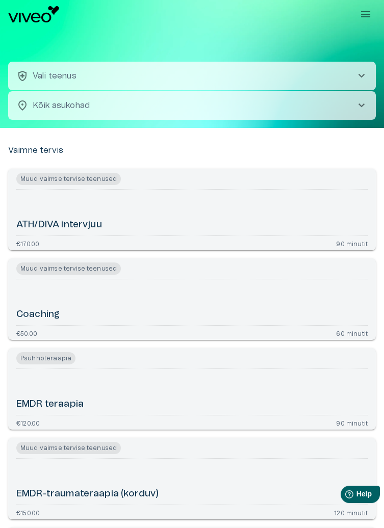
click at [365, 15] on icon "Rippmenüü nähtavus" at bounding box center [365, 14] width 12 height 12
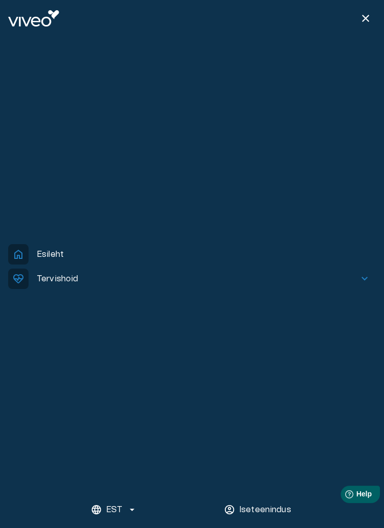
click at [53, 249] on p "Esileht" at bounding box center [50, 254] width 27 height 12
click at [44, 257] on p "Esileht" at bounding box center [50, 254] width 27 height 12
click at [16, 254] on span "home" at bounding box center [18, 254] width 20 height 20
click at [361, 279] on span "keyboard_arrow_down" at bounding box center [364, 279] width 12 height 12
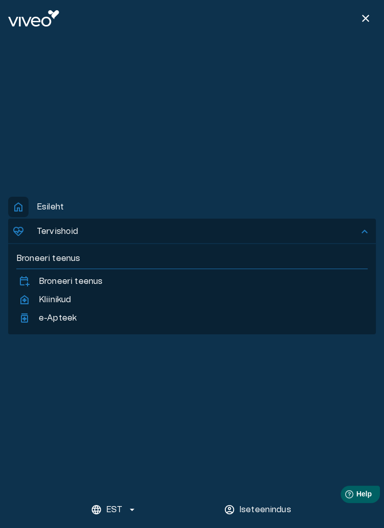
click at [366, 19] on span "close" at bounding box center [365, 18] width 12 height 12
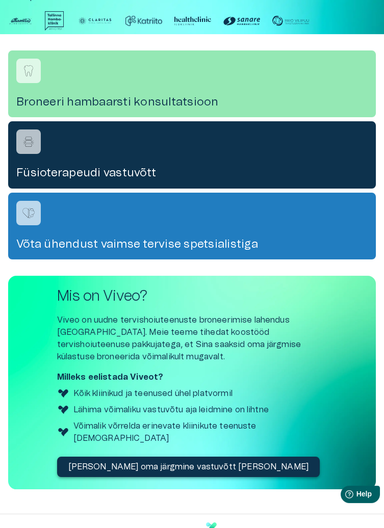
scroll to position [349, 0]
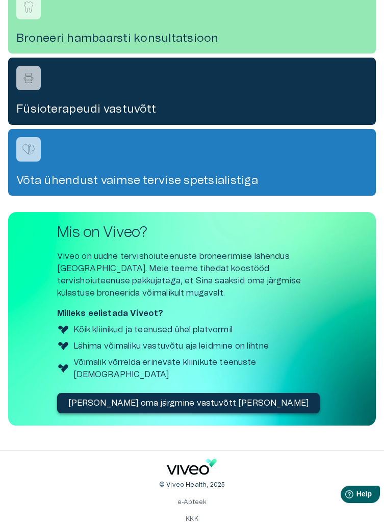
click at [196, 516] on link "KKK" at bounding box center [192, 519] width 13 height 6
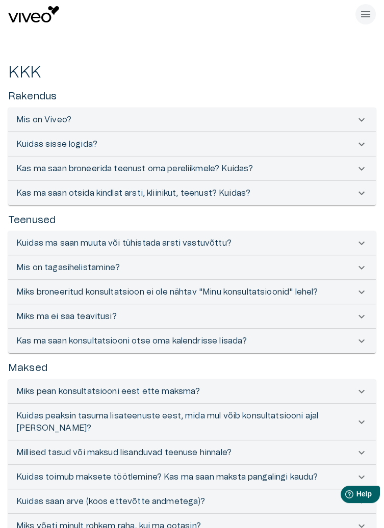
click at [357, 119] on icon at bounding box center [361, 120] width 12 height 12
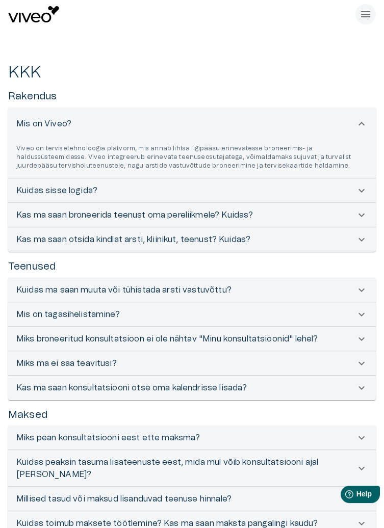
click at [359, 192] on icon at bounding box center [361, 191] width 12 height 12
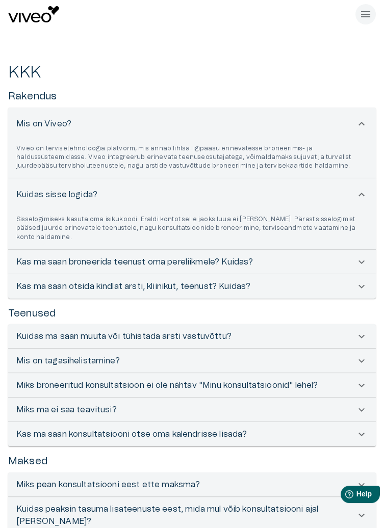
click at [357, 256] on icon at bounding box center [361, 262] width 12 height 12
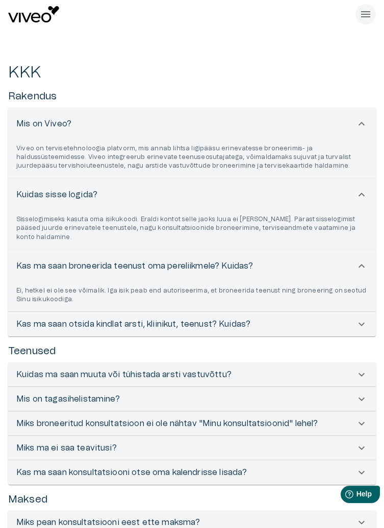
click at [357, 322] on div "Kas ma saan otsida kindlat arsti, kliinikut, teenust? Kuidas?" at bounding box center [192, 324] width 368 height 24
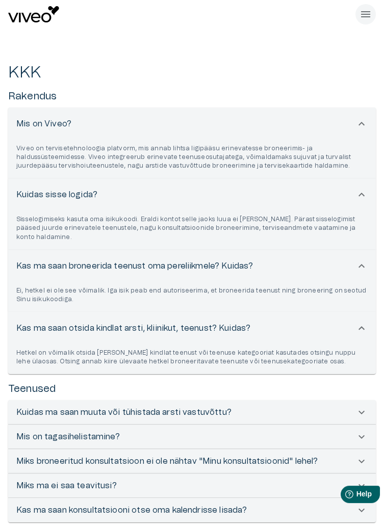
click at [360, 406] on icon at bounding box center [361, 412] width 12 height 12
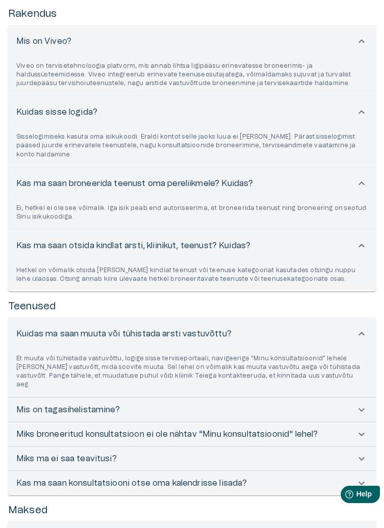
scroll to position [90, 0]
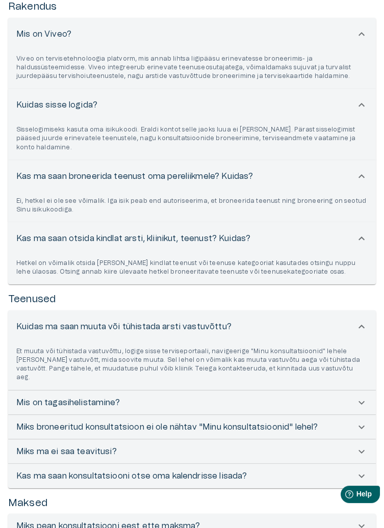
click at [362, 401] on icon at bounding box center [361, 403] width 6 height 4
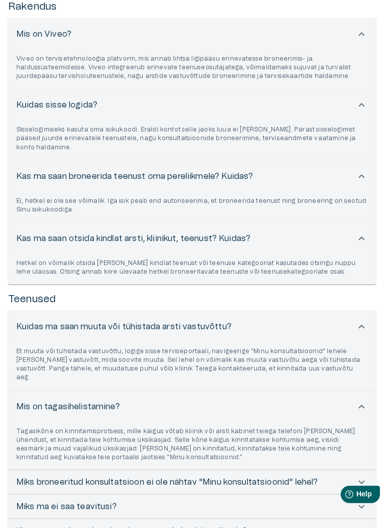
click at [357, 476] on icon at bounding box center [361, 482] width 12 height 12
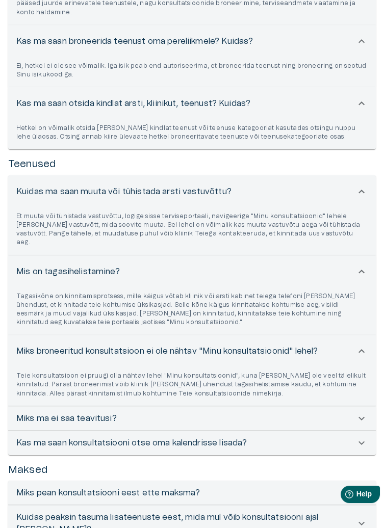
scroll to position [226, 0]
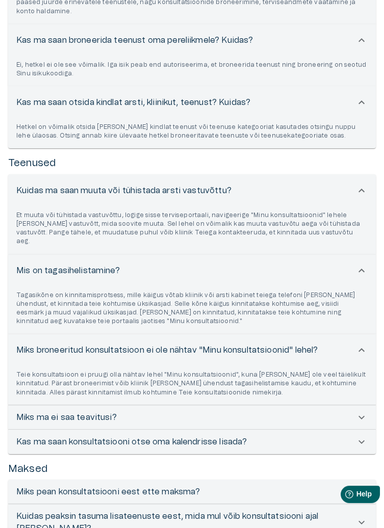
click at [357, 411] on icon at bounding box center [361, 417] width 12 height 12
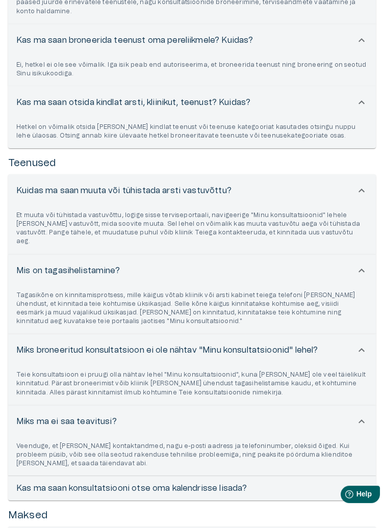
click at [362, 482] on icon at bounding box center [361, 488] width 12 height 12
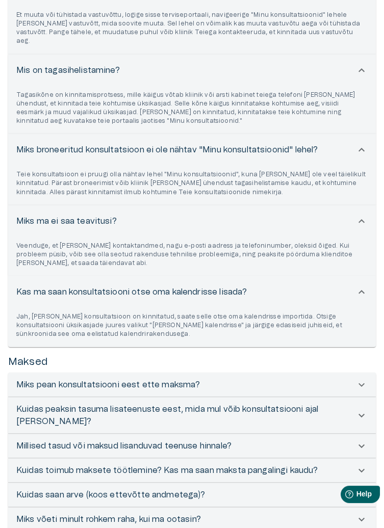
scroll to position [426, 0]
click at [364, 383] on icon at bounding box center [361, 385] width 6 height 4
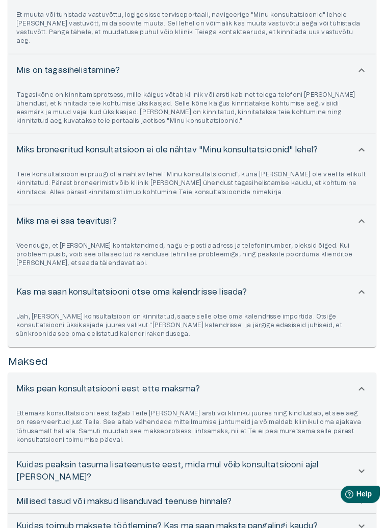
click at [358, 453] on div "Kuidas peaksin tasuma lisateenuste eest, mida mul võib konsultatsiooni ajal [PE…" at bounding box center [192, 471] width 368 height 37
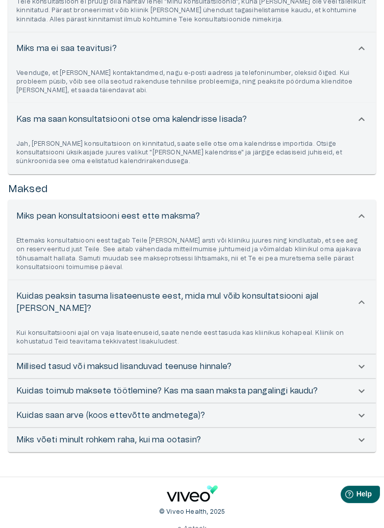
scroll to position [612, 0]
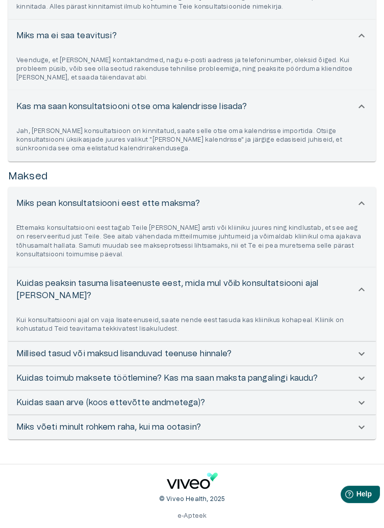
click at [359, 348] on icon at bounding box center [361, 354] width 12 height 12
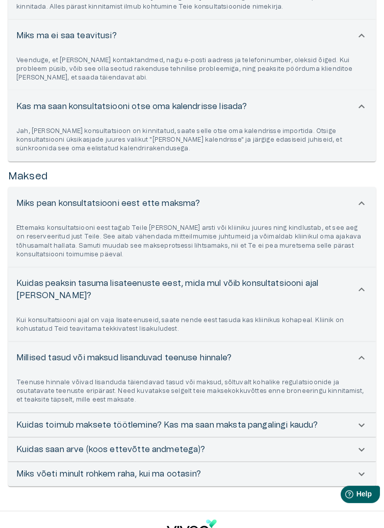
click at [361, 413] on div "Kuidas toimub maksete töötlemine? Kas ma saan maksta pangalingi kaudu?" at bounding box center [192, 425] width 368 height 24
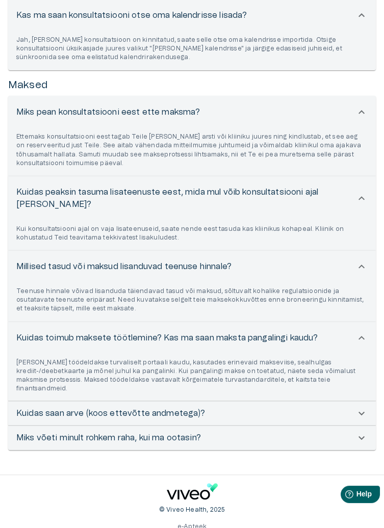
scroll to position [705, 0]
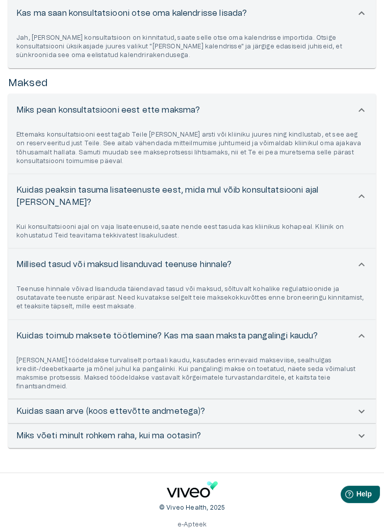
click at [361, 405] on icon at bounding box center [361, 411] width 12 height 12
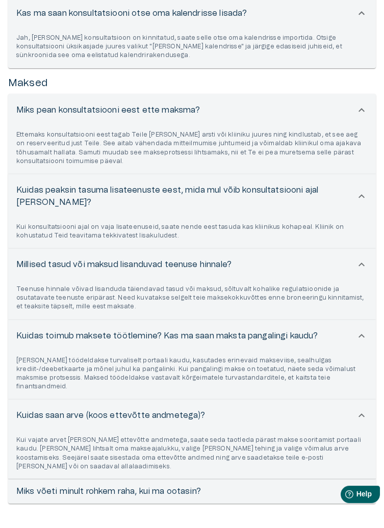
click at [362, 485] on icon at bounding box center [361, 491] width 12 height 12
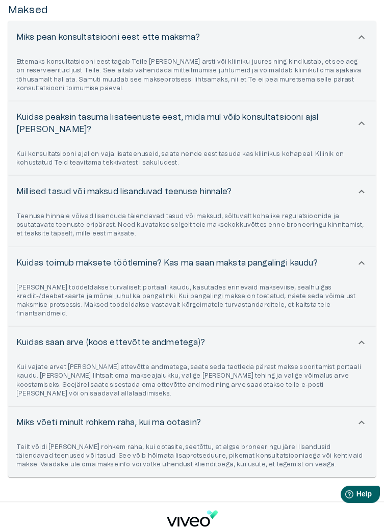
scroll to position [798, 0]
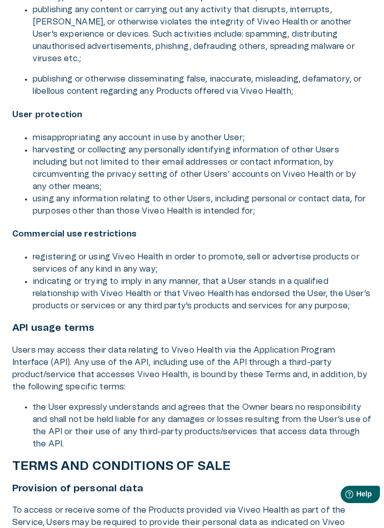
scroll to position [2930, 0]
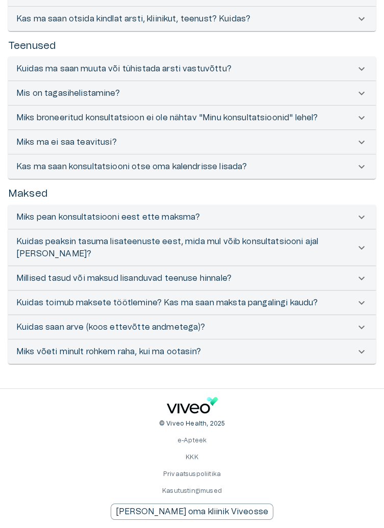
scroll to position [125, 0]
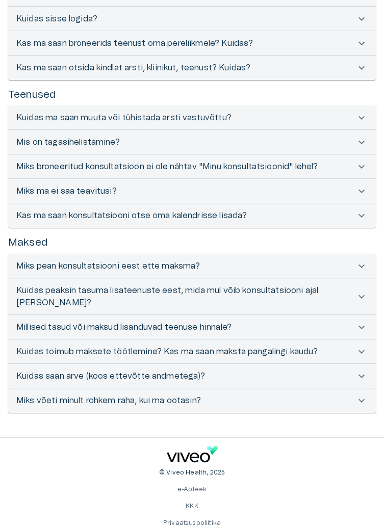
click at [218, 523] on link "Privaatsuspoliitika" at bounding box center [192, 523] width 58 height 6
click at [357, 493] on span "Help" at bounding box center [364, 494] width 16 height 9
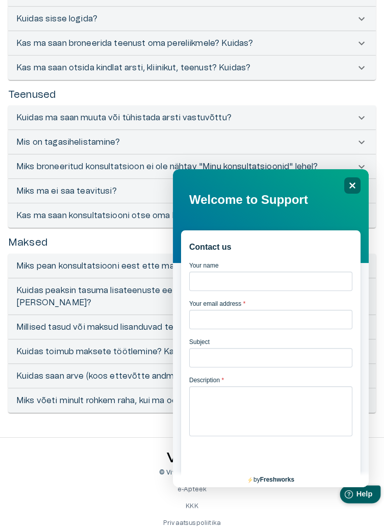
scroll to position [349, 0]
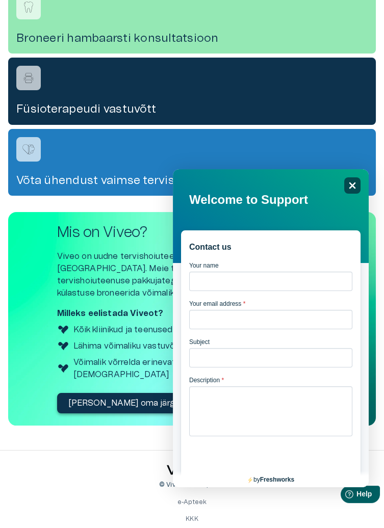
click at [350, 183] on icon at bounding box center [352, 185] width 7 height 7
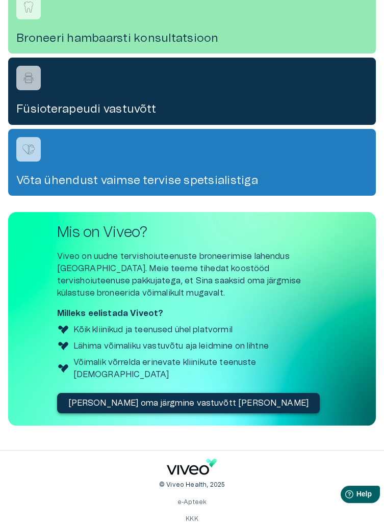
click at [214, 397] on p "[PERSON_NAME] oma järgmine vastuvõtt [PERSON_NAME]" at bounding box center [188, 403] width 241 height 12
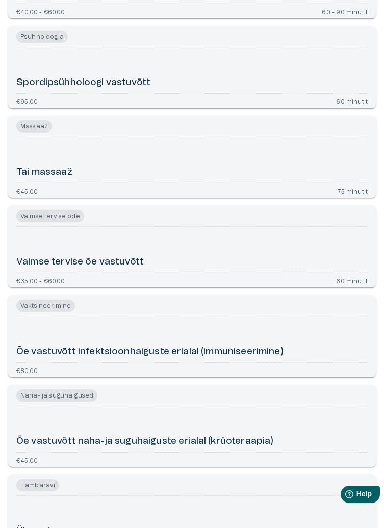
scroll to position [6577, 0]
click at [332, 168] on div "Tai massaaž" at bounding box center [191, 161] width 351 height 38
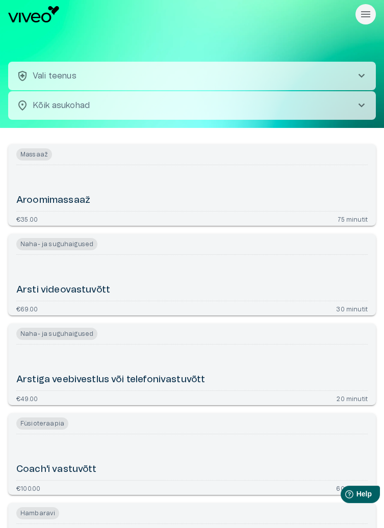
click at [355, 107] on span "chevron_right" at bounding box center [361, 105] width 12 height 12
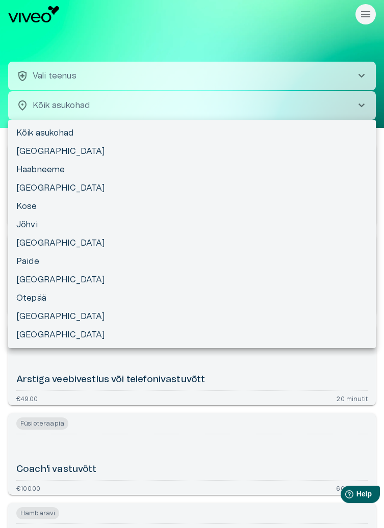
click at [61, 171] on li "Haabneeme" at bounding box center [192, 170] width 368 height 18
type input "**********"
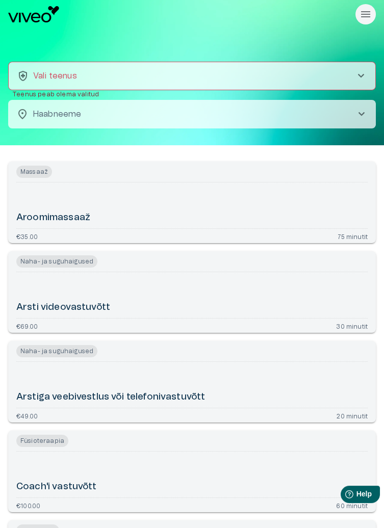
click at [315, 204] on div "Aroomimassaaž" at bounding box center [191, 206] width 351 height 38
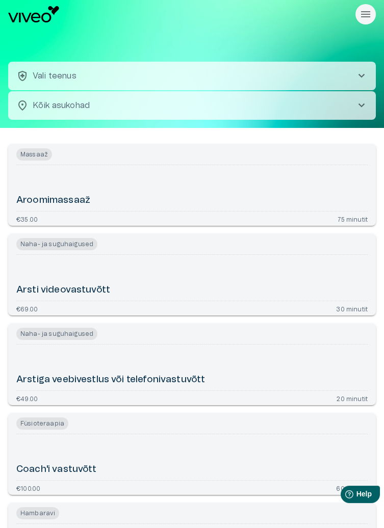
click at [352, 108] on body "Hindame teie privaatsust Kasutame küpsiseid teie sirvimiskogemuse parandamiseks…" at bounding box center [192, 264] width 384 height 528
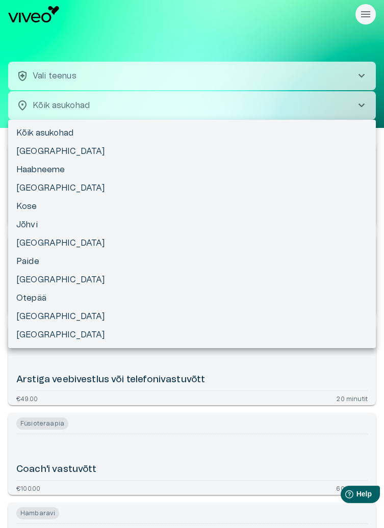
click at [61, 169] on li "Haabneeme" at bounding box center [192, 170] width 368 height 18
type input "**********"
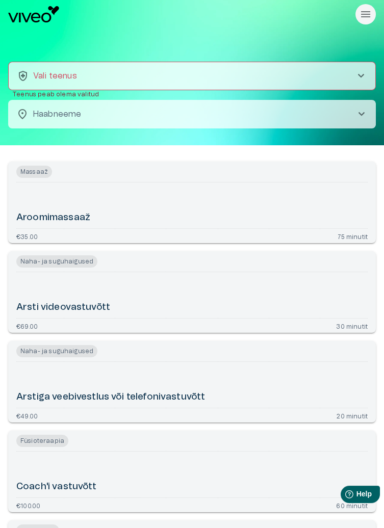
click at [362, 74] on span "chevron_right" at bounding box center [361, 76] width 12 height 12
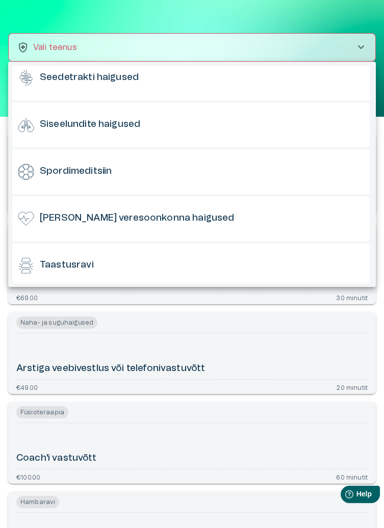
scroll to position [725, 0]
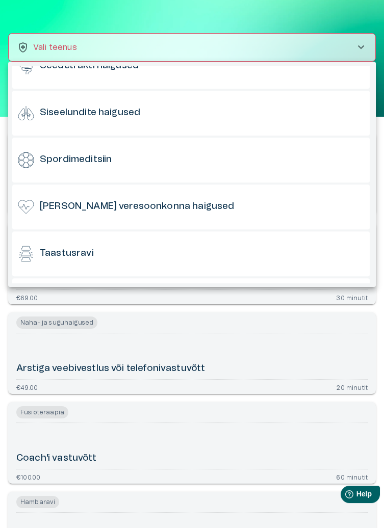
click at [333, 23] on div at bounding box center [192, 264] width 384 height 528
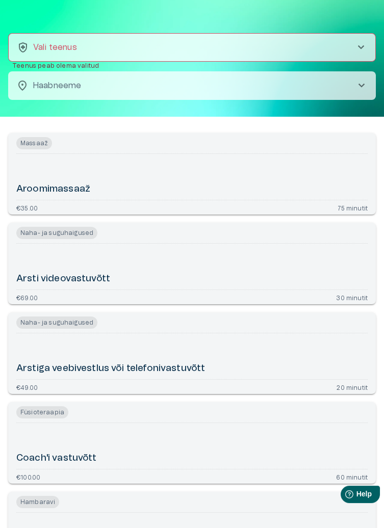
click at [362, 44] on span "chevron_right" at bounding box center [361, 47] width 12 height 12
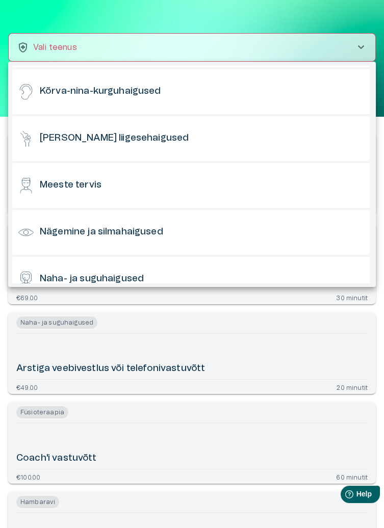
scroll to position [277, 0]
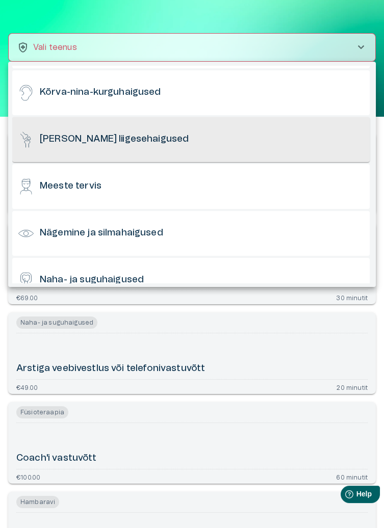
click at [318, 140] on div "[PERSON_NAME] liigesehaigused" at bounding box center [190, 139] width 357 height 45
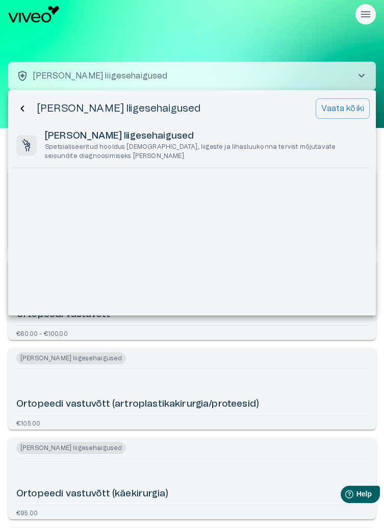
click at [345, 113] on p "Vaata kõiki" at bounding box center [342, 108] width 43 height 12
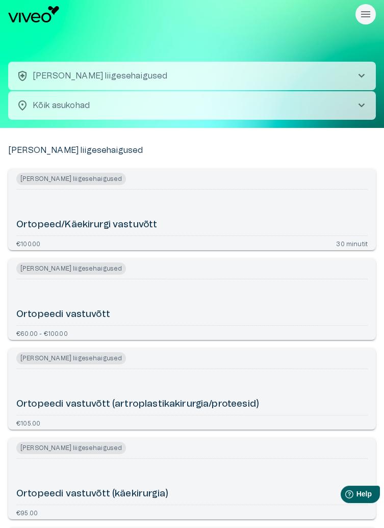
click at [348, 114] on body "Hindame teie privaatsust Kasutame küpsiseid teie sirvimiskogemuse parandamiseks…" at bounding box center [192, 264] width 384 height 528
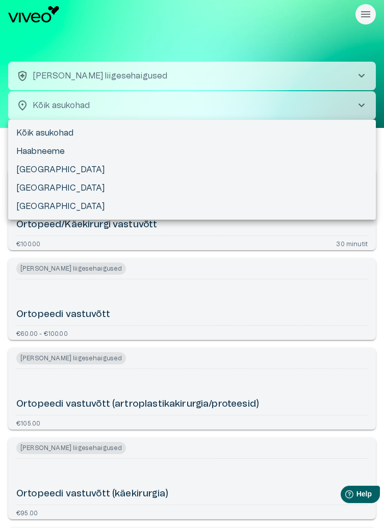
click at [53, 156] on li "Haabneeme" at bounding box center [192, 151] width 368 height 18
type input "**********"
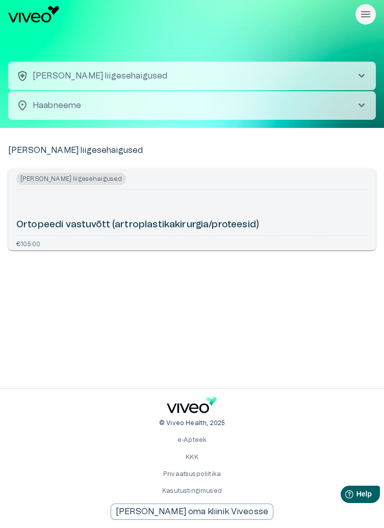
click at [235, 222] on h6 "Ortopeedi vastuvõtt (artroplastikakirurgia/proteesid)" at bounding box center [137, 225] width 243 height 13
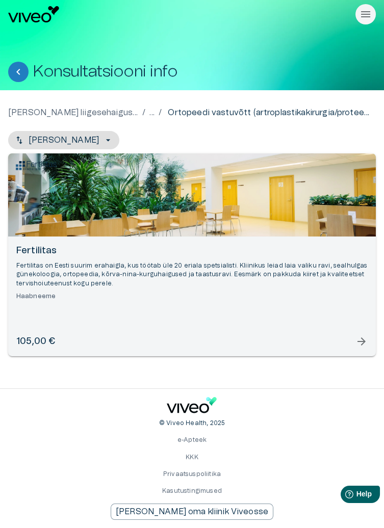
click at [362, 355] on div "Fertilitas Fertilitas on Eesti suurim erahaigla, kus töötab üle 20 eriala spets…" at bounding box center [192, 297] width 368 height 120
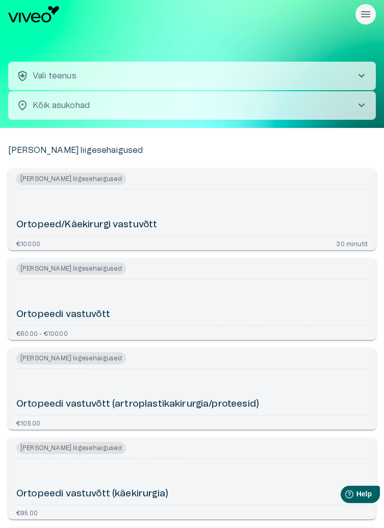
click at [360, 81] on span "chevron_right" at bounding box center [361, 76] width 12 height 12
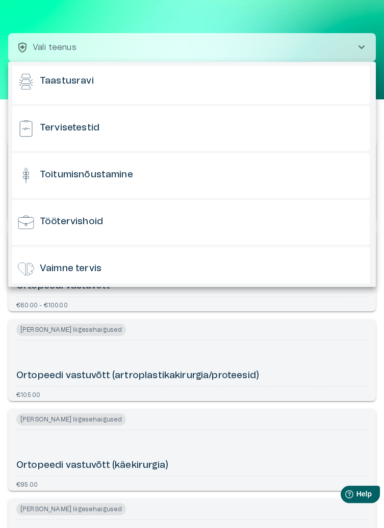
scroll to position [1004, 0]
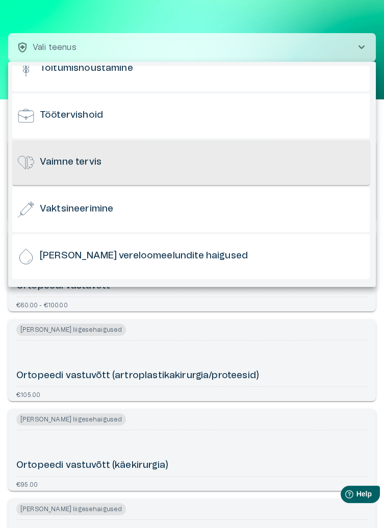
click at [326, 165] on div "Vaimne tervis" at bounding box center [190, 162] width 357 height 45
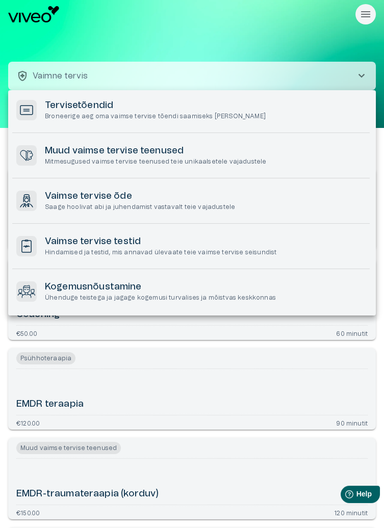
scroll to position [178, 0]
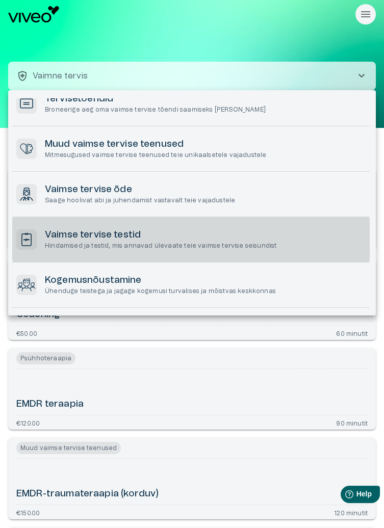
click at [307, 246] on div "[PERSON_NAME] tervise testid Hindamised ja testid, mis annavad ülevaate teie va…" at bounding box center [190, 239] width 357 height 45
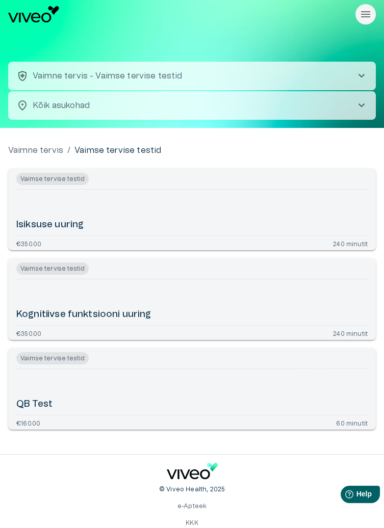
click at [339, 113] on body "Hindame teie privaatsust Kasutame küpsiseid teie sirvimiskogemuse parandamiseks…" at bounding box center [192, 264] width 384 height 528
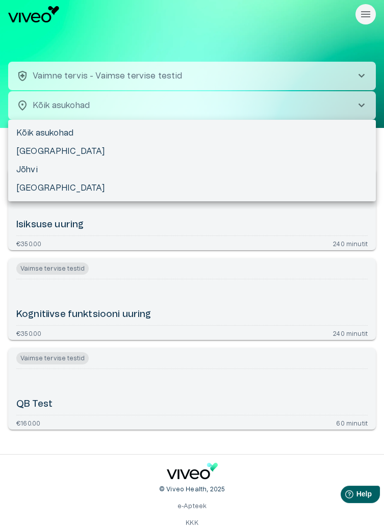
click at [34, 150] on li "[GEOGRAPHIC_DATA]" at bounding box center [192, 151] width 368 height 18
type input "**********"
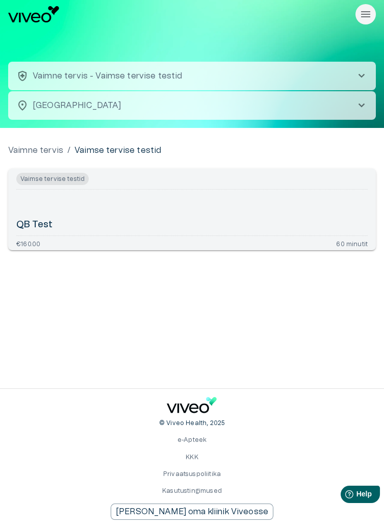
click at [319, 206] on div "QB Test" at bounding box center [191, 213] width 351 height 38
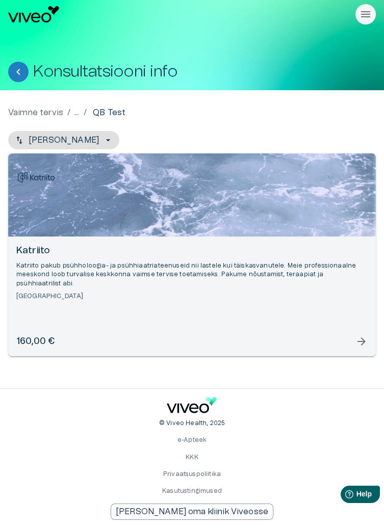
click at [362, 350] on div "[PERSON_NAME] pakub psühholoogia- ja psühhiaatriateenuseid nii lastele kui täis…" at bounding box center [192, 297] width 368 height 120
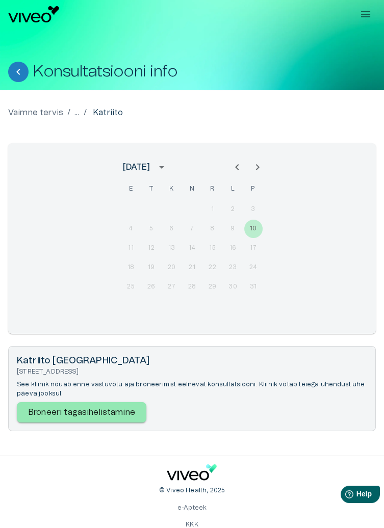
click at [371, 11] on button "Rippmenüü nähtavus" at bounding box center [365, 14] width 20 height 20
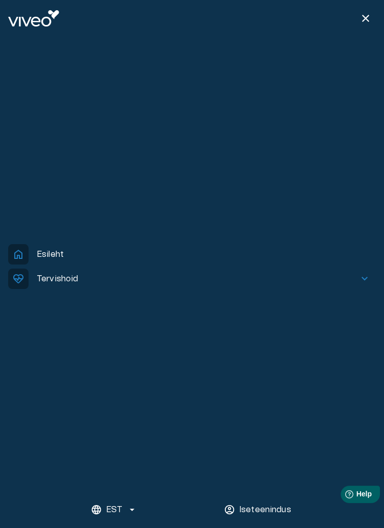
click at [70, 280] on p "Tervishoid" at bounding box center [58, 279] width 42 height 12
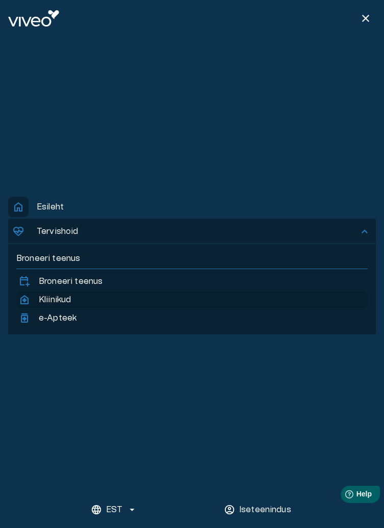
click at [71, 301] on p "Kliinikud" at bounding box center [55, 300] width 32 height 12
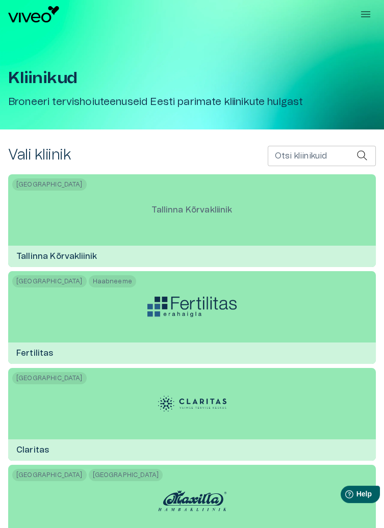
click at [363, 15] on icon "Rippmenüü nähtavus" at bounding box center [365, 14] width 12 height 12
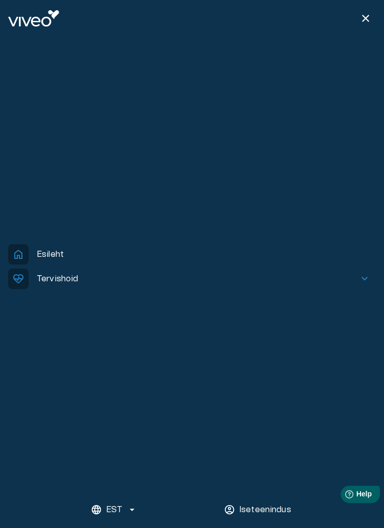
click at [362, 19] on span "close" at bounding box center [365, 18] width 12 height 12
